Goal: Feedback & Contribution: Submit feedback/report problem

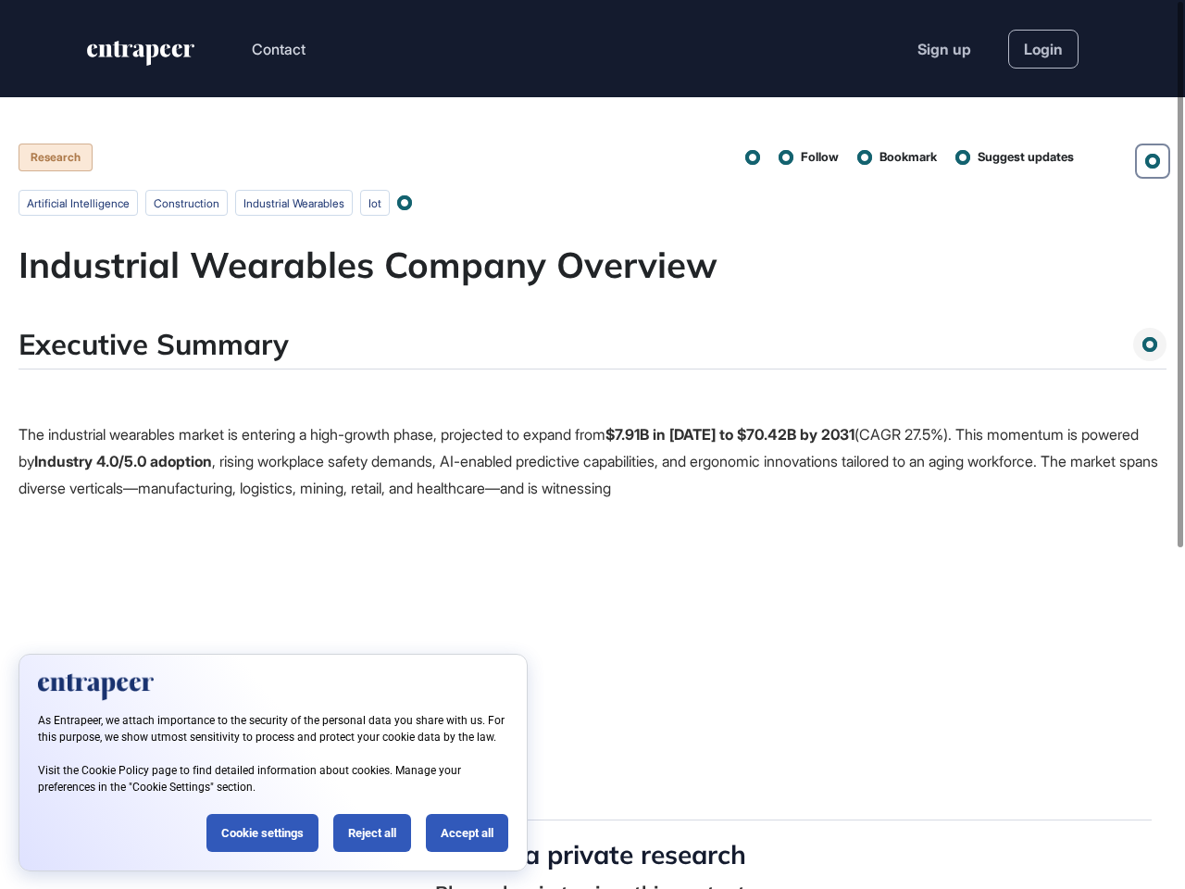
click at [593, 444] on p "The industrial wearables market is entering a high-growth phase, projected to e…" at bounding box center [593, 461] width 1148 height 80
click at [280, 49] on button "Contact" at bounding box center [279, 49] width 54 height 24
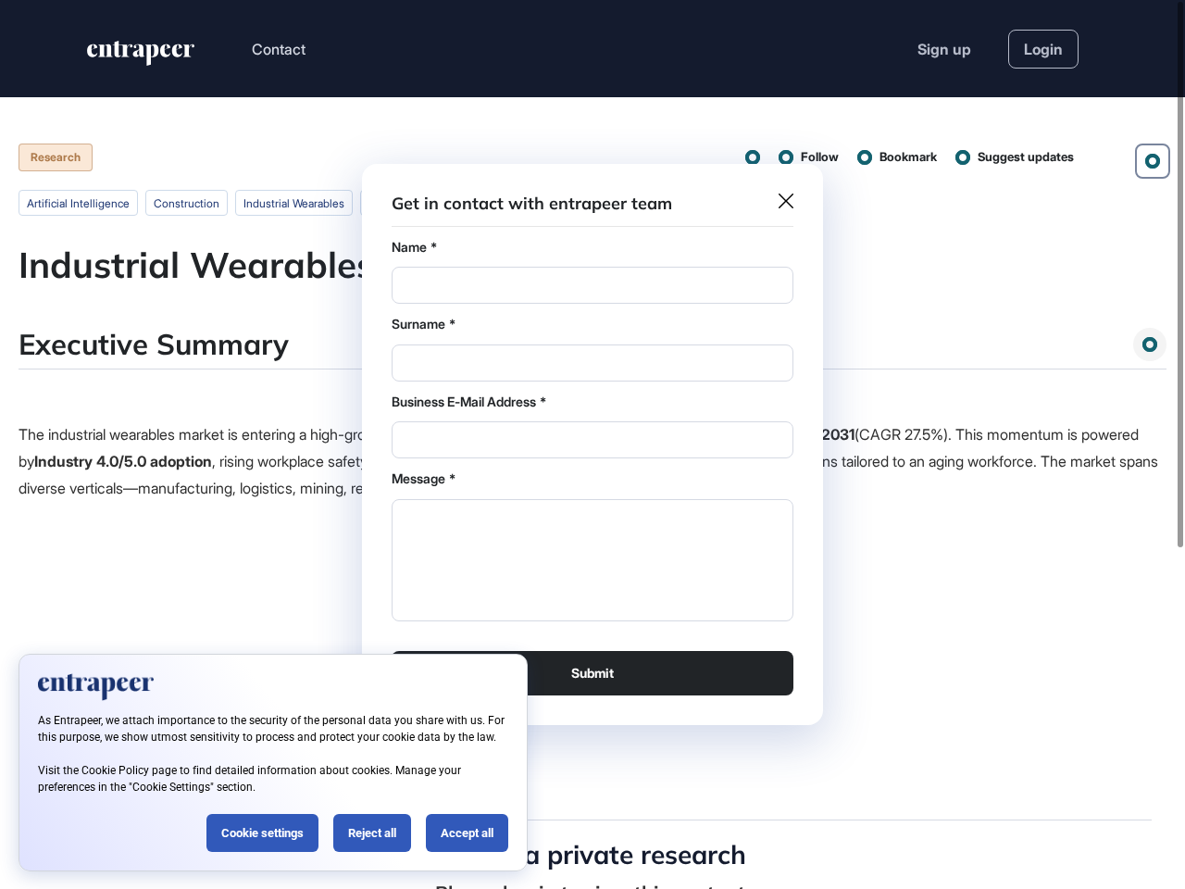
click at [1153, 161] on div at bounding box center [592, 444] width 1185 height 889
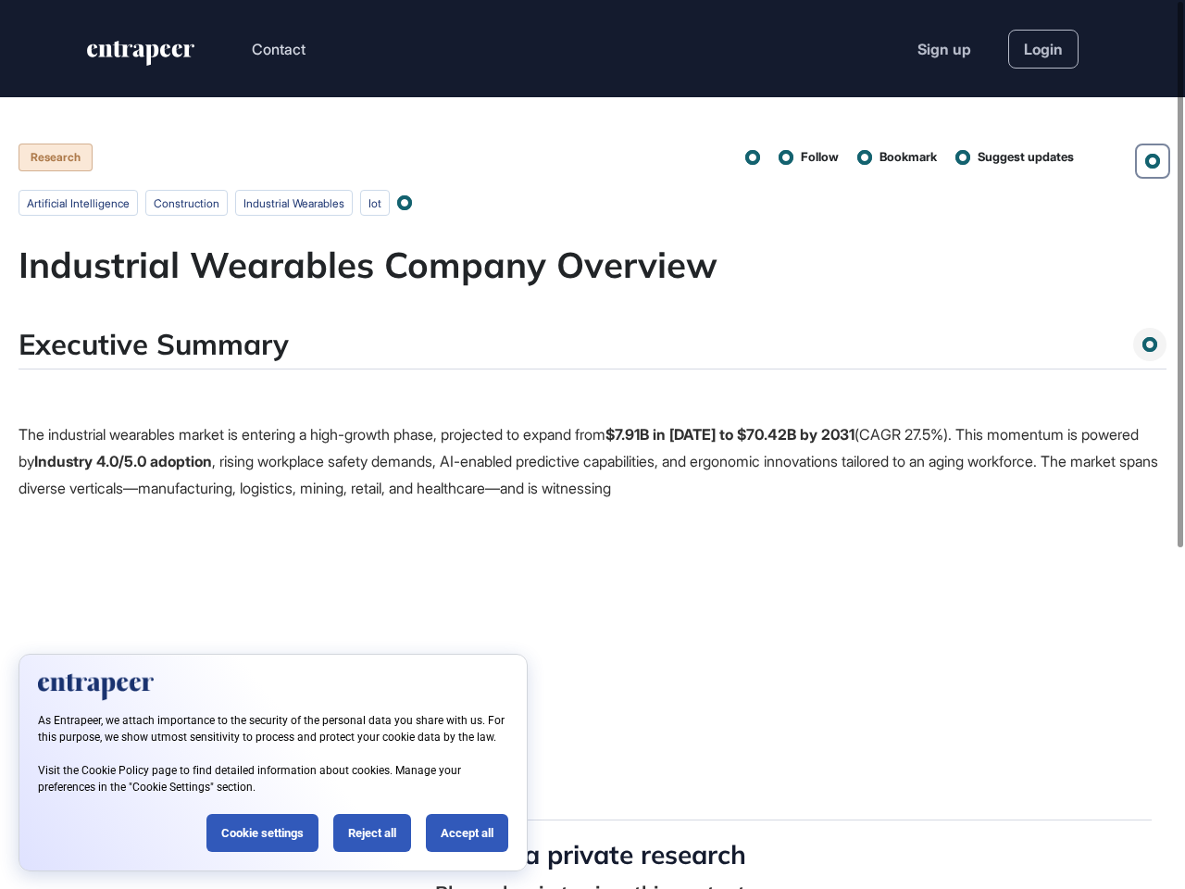
click at [747, 157] on div at bounding box center [753, 158] width 12 height 12
click at [801, 157] on span "Follow" at bounding box center [820, 157] width 38 height 19
click at [892, 157] on span "Bookmark" at bounding box center [908, 157] width 57 height 19
click at [1013, 157] on span "Suggest updates" at bounding box center [1026, 157] width 96 height 19
click at [410, 203] on div at bounding box center [404, 202] width 11 height 11
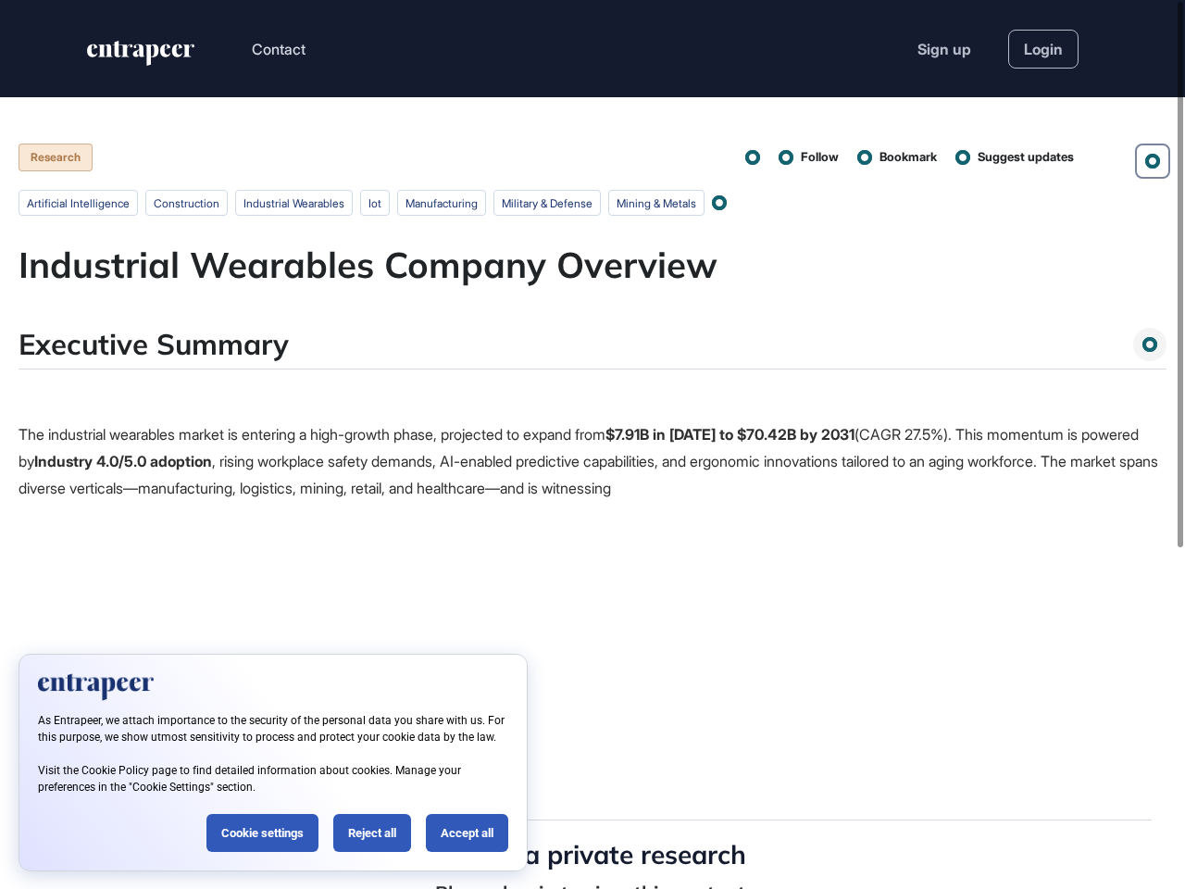
click at [593, 414] on span "The industrial wearables market is entering a high-growth phase, projected to e…" at bounding box center [593, 441] width 1148 height 120
click at [593, 348] on div "Executive Summary" at bounding box center [593, 348] width 1148 height 43
